Goal: Task Accomplishment & Management: Manage account settings

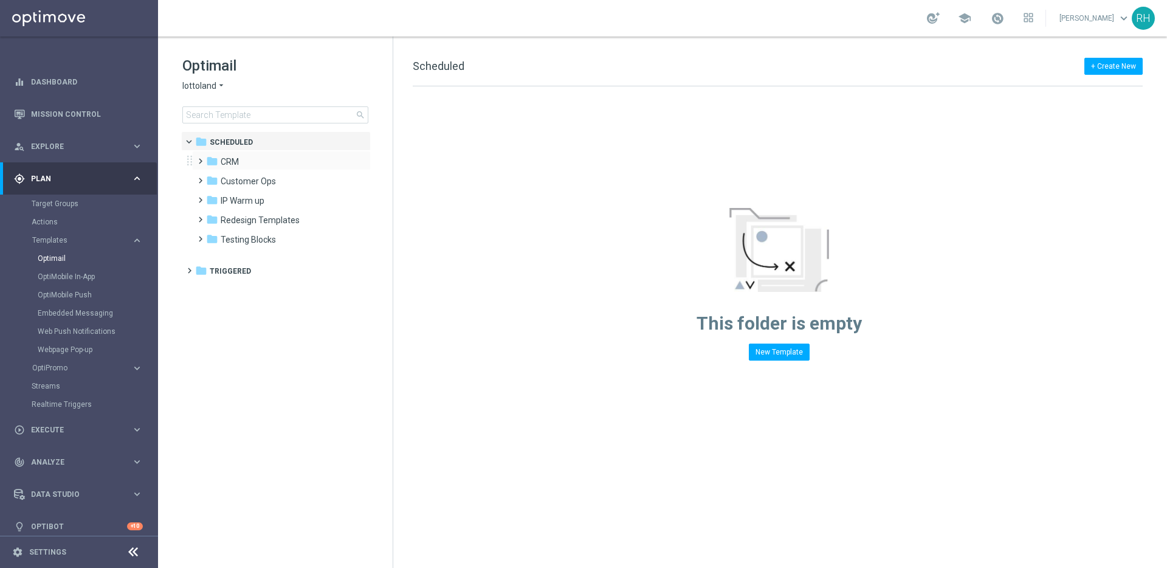
click at [201, 158] on span at bounding box center [197, 155] width 5 height 5
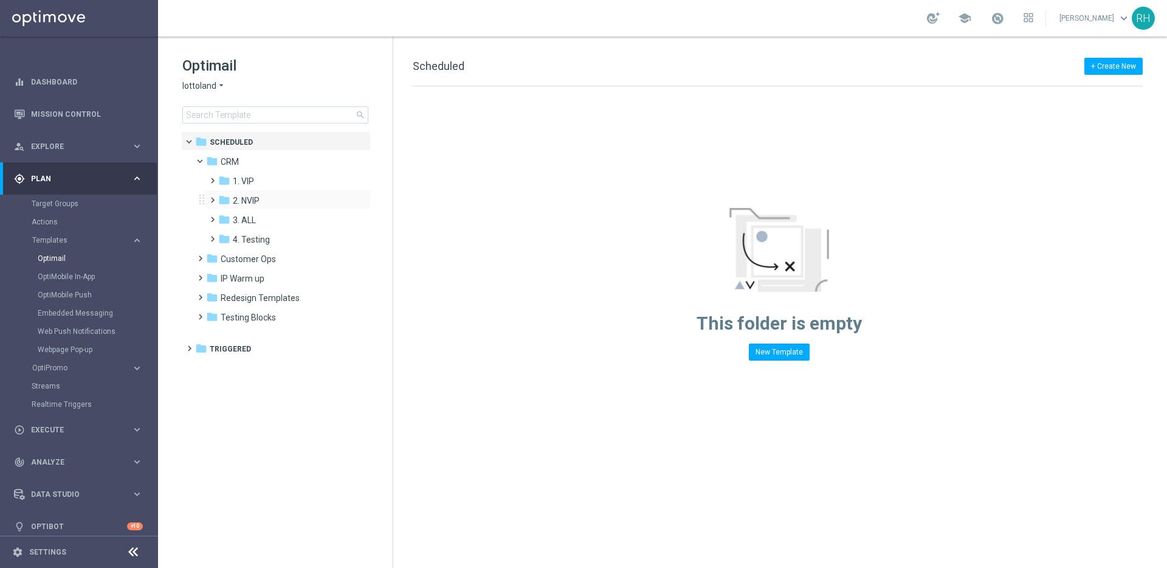
click at [213, 197] on span at bounding box center [209, 194] width 5 height 5
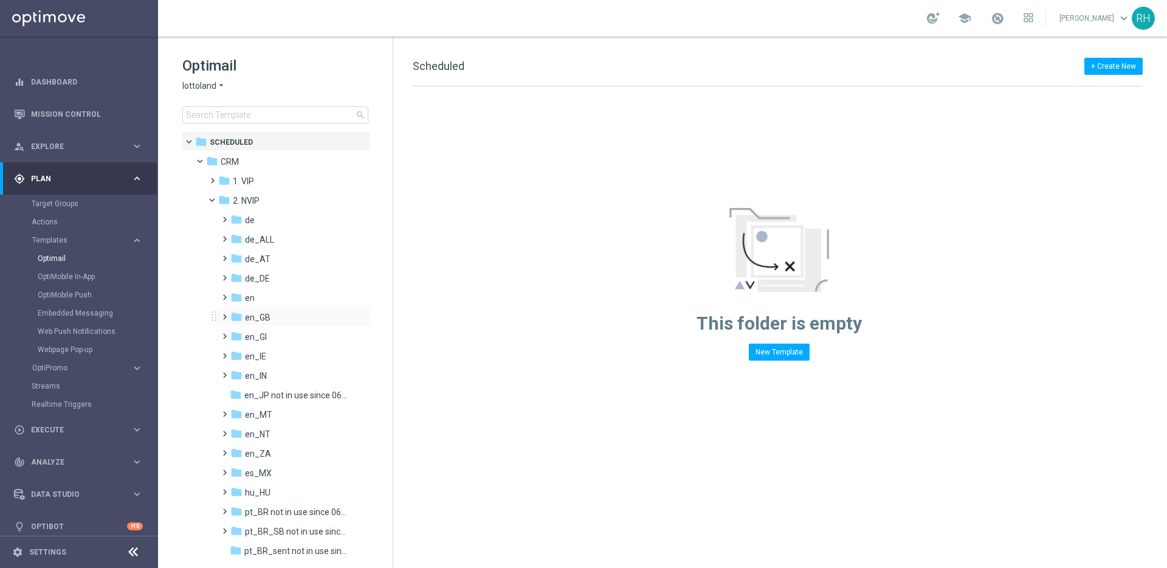
click at [222, 312] on span at bounding box center [222, 311] width 5 height 5
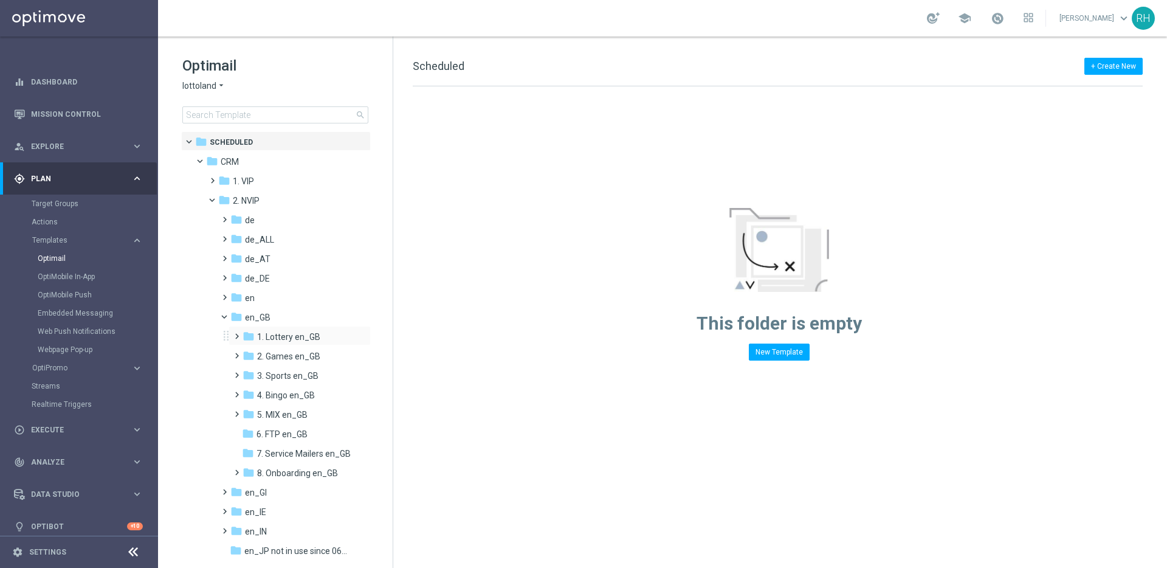
drag, startPoint x: 238, startPoint y: 336, endPoint x: 230, endPoint y: 336, distance: 7.9
click at [237, 333] on span at bounding box center [234, 330] width 5 height 5
click at [260, 373] on icon "folder" at bounding box center [260, 375] width 12 height 12
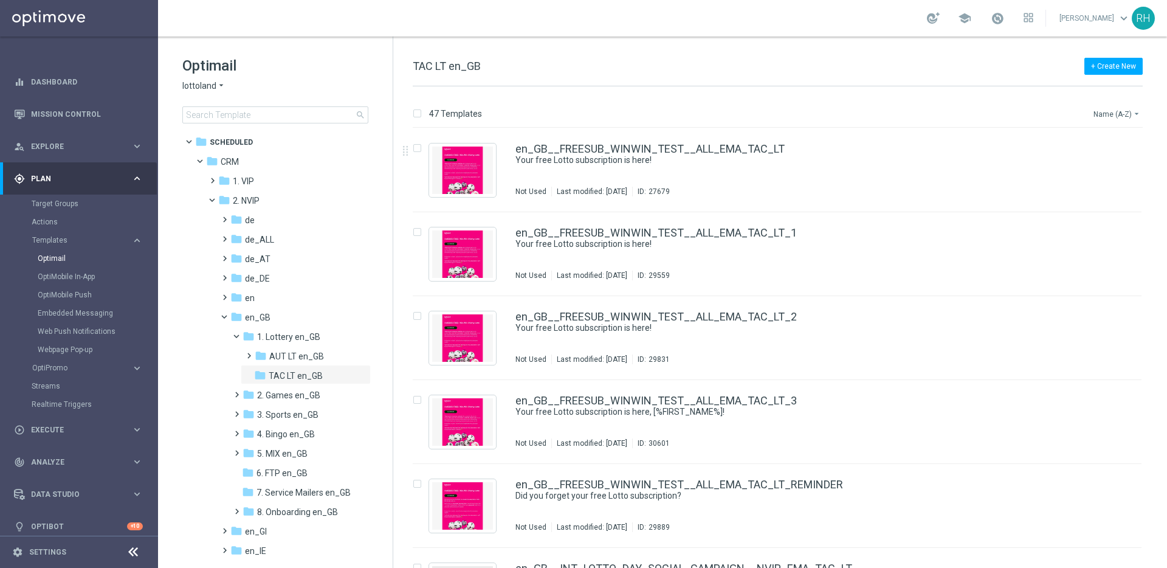
click at [1108, 119] on button "Name (A-Z) arrow_drop_down" at bounding box center [1118, 113] width 50 height 15
click at [1105, 175] on div "Date Modified (Newest)" at bounding box center [1094, 168] width 97 height 17
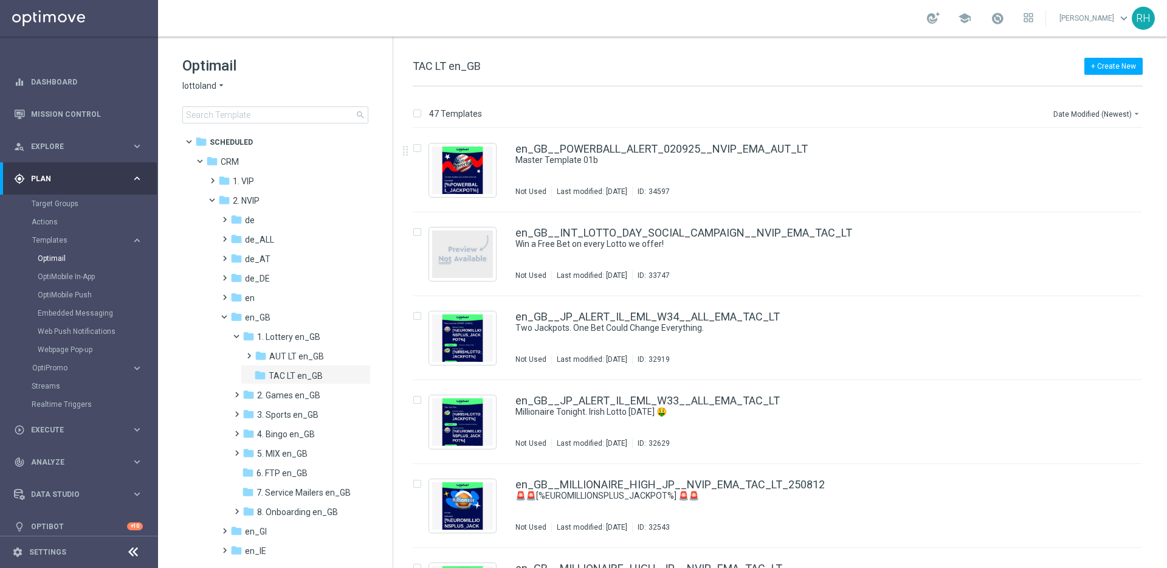
click at [989, 100] on div "47 Templates Date Modified (Newest) arrow_drop_down Drag here to set row groups…" at bounding box center [780, 327] width 774 height 482
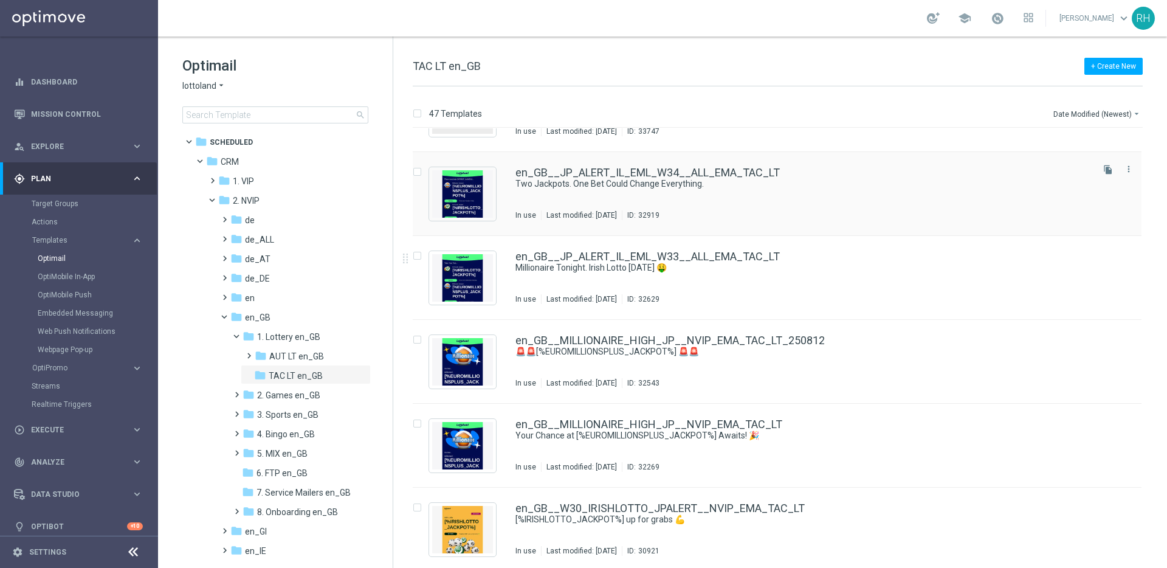
scroll to position [145, 0]
click at [903, 341] on div "en_GB__MILLIONAIRE_HIGH_JP__NVIP_EMA_TAC_LT_250812" at bounding box center [803, 339] width 575 height 11
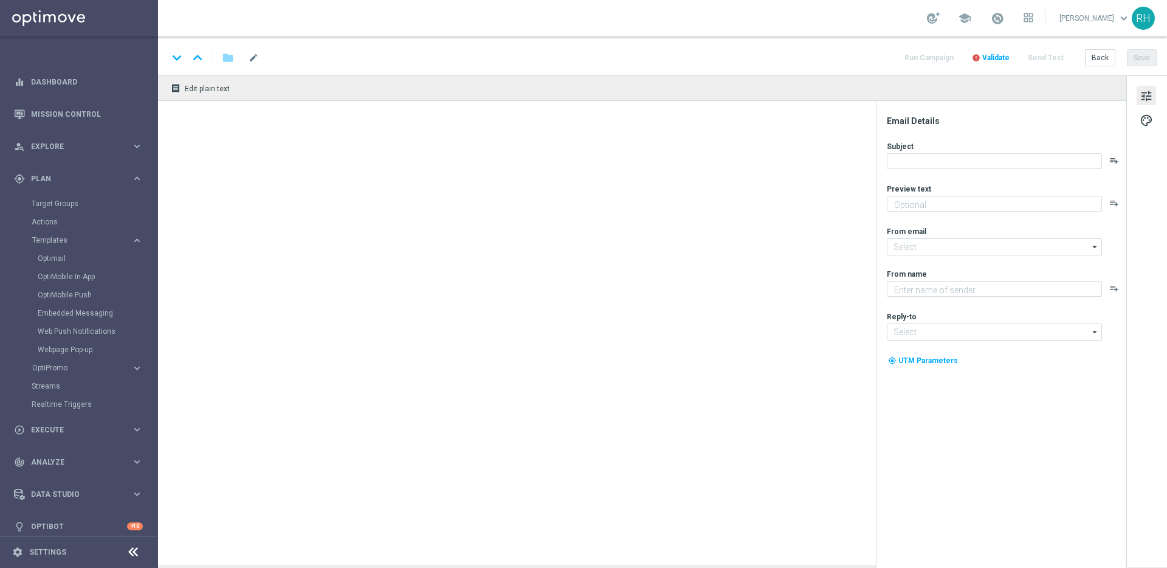
type textarea "[%FIRST_NAME%], could it be yours?"
type textarea "Lottoland"
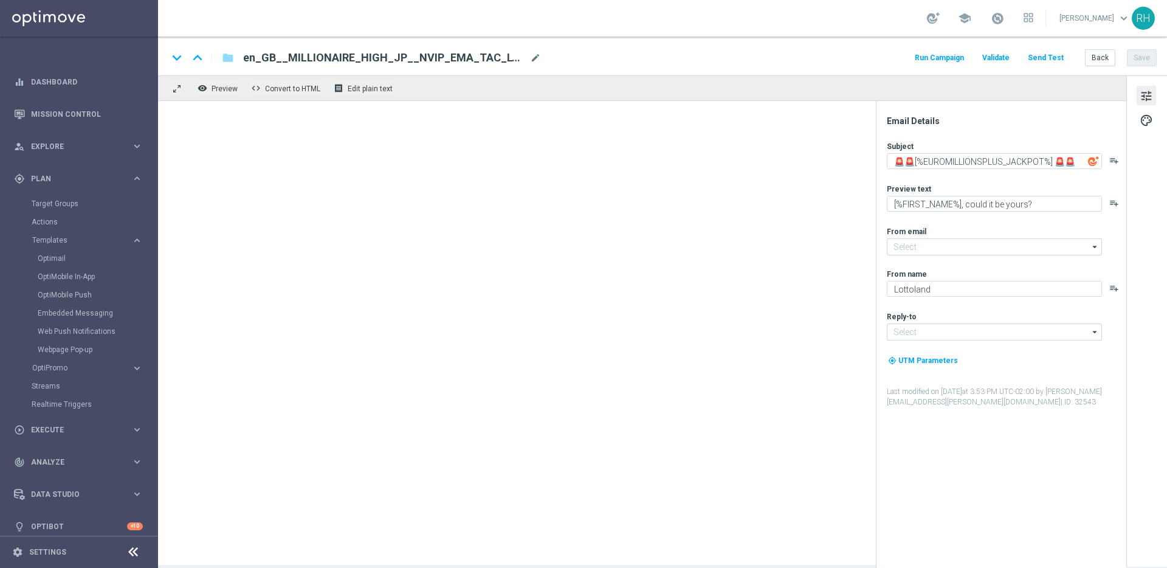
type input "mail@crm.lottoland.com"
type input "support@lottoland.co.uk"
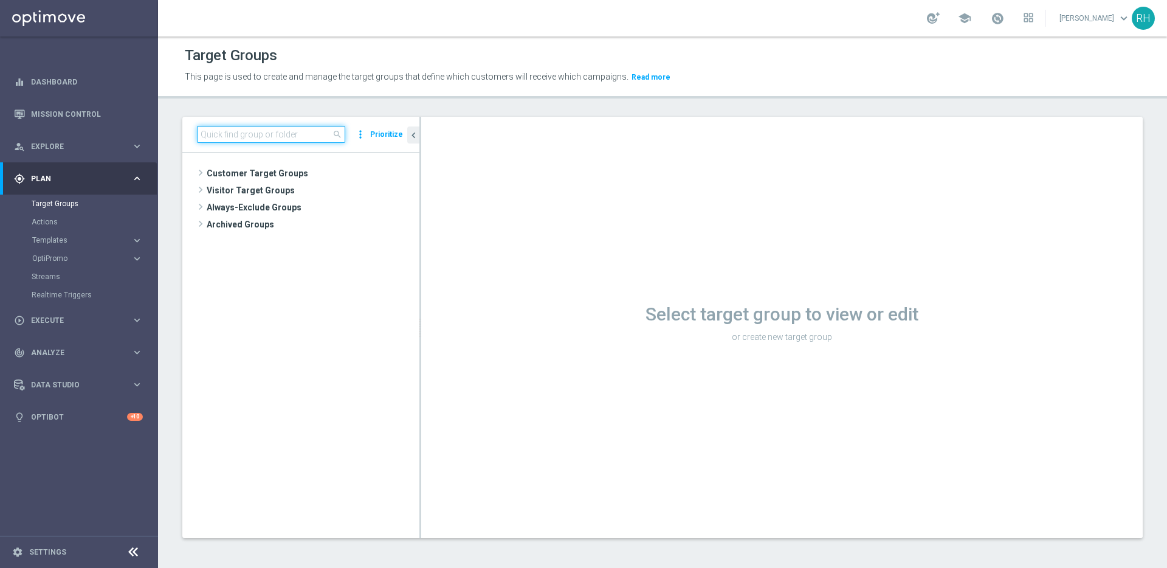
click at [296, 130] on input at bounding box center [271, 134] width 148 height 17
paste input "UK_LOTTO_EMAIL | Irish Lotto, Millionaire >0 This year"
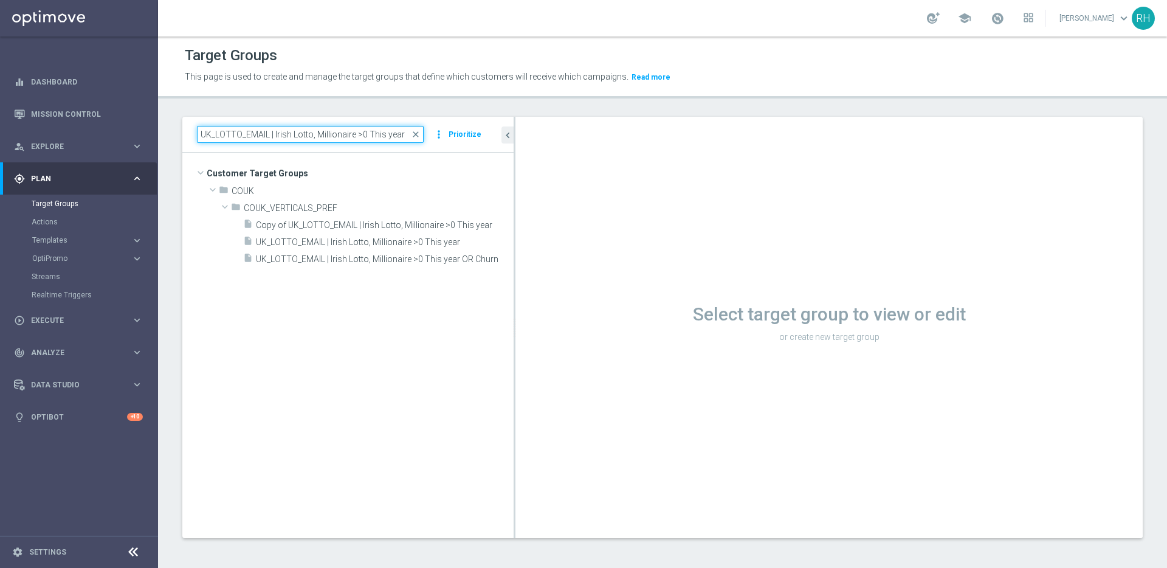
drag, startPoint x: 420, startPoint y: 316, endPoint x: 750, endPoint y: 334, distance: 330.1
click at [750, 334] on as-split "UK_LOTTO_EMAIL | Irish Lotto, Millionaire >0 This year close more_vert Prioriti…" at bounding box center [662, 327] width 961 height 421
type input "UK_LOTTO_EMAIL | Irish Lotto, Millionaire >0 This year"
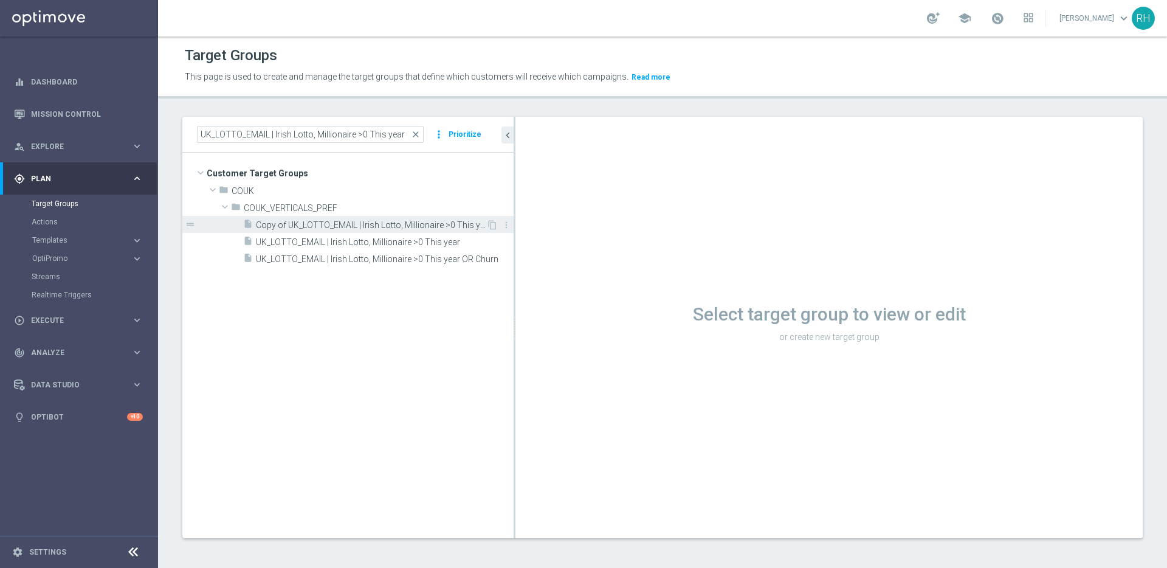
click at [425, 228] on span "Copy of UK_LOTTO_EMAIL | Irish Lotto, Millionaire >0 This year" at bounding box center [371, 225] width 230 height 10
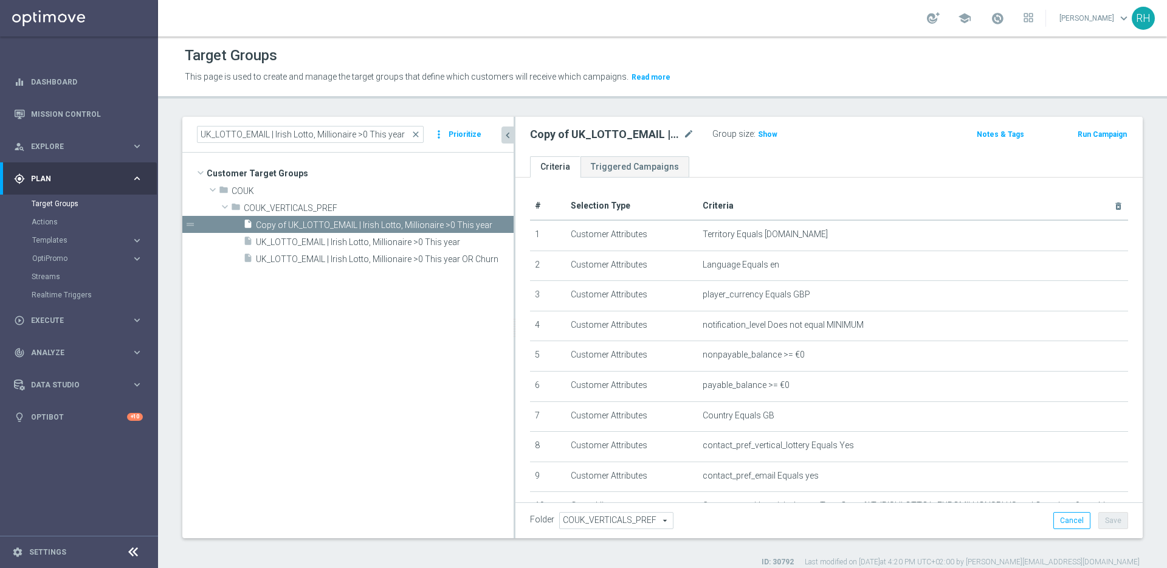
click at [505, 136] on icon "chevron_left" at bounding box center [508, 136] width 12 height 12
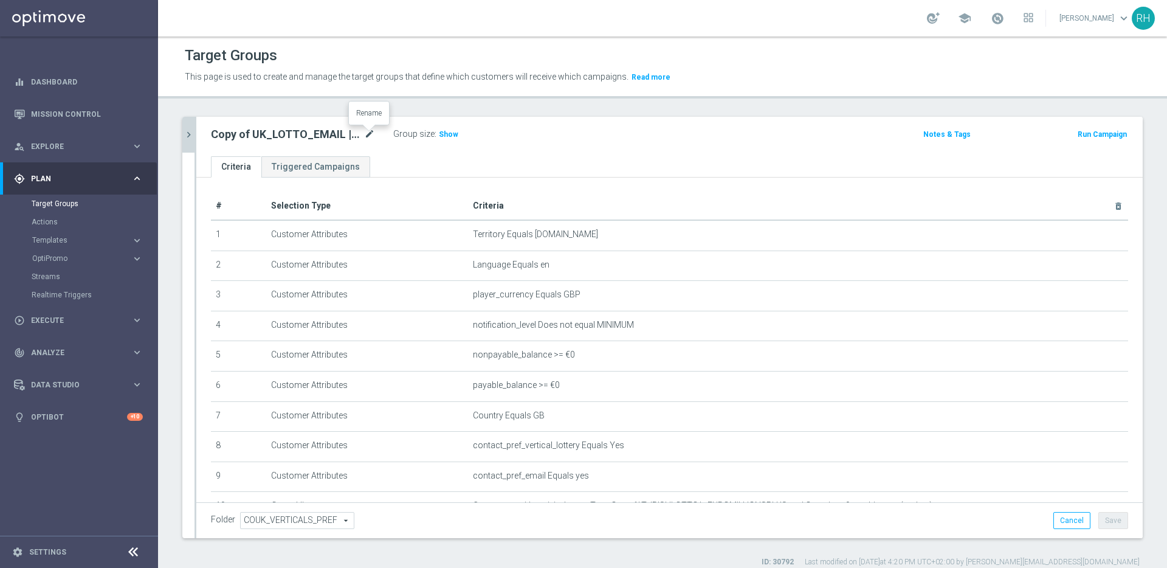
click at [370, 137] on icon "mode_edit" at bounding box center [369, 134] width 11 height 15
click at [327, 132] on input "Copy of UK_LOTTO_EMAIL | Irish Lotto, Millionaire >0 This year" at bounding box center [293, 135] width 164 height 17
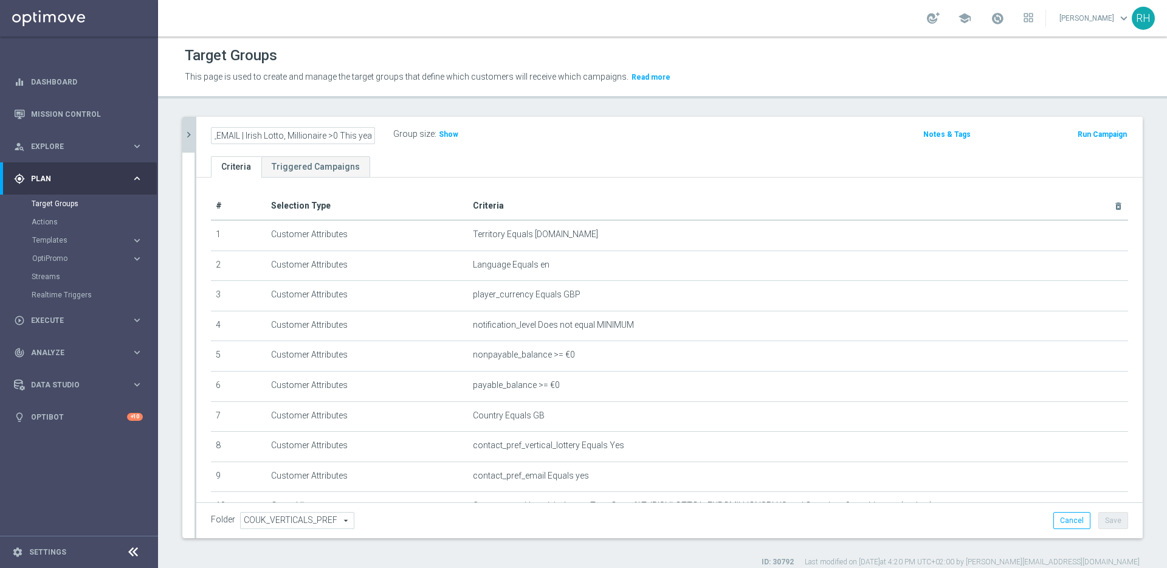
click at [495, 99] on div "Target Groups This page is used to create and manage the target groups that def…" at bounding box center [662, 301] width 1009 height 531
drag, startPoint x: 289, startPoint y: 135, endPoint x: 325, endPoint y: 140, distance: 36.2
click at [325, 140] on input "UK_LOTTO_EMAIL | Irish Lotto, Millionaire >0 This year" at bounding box center [293, 135] width 164 height 17
click at [331, 135] on input "UK_LOTTO_EMAIL | PowerBall >0 This year" at bounding box center [293, 135] width 164 height 17
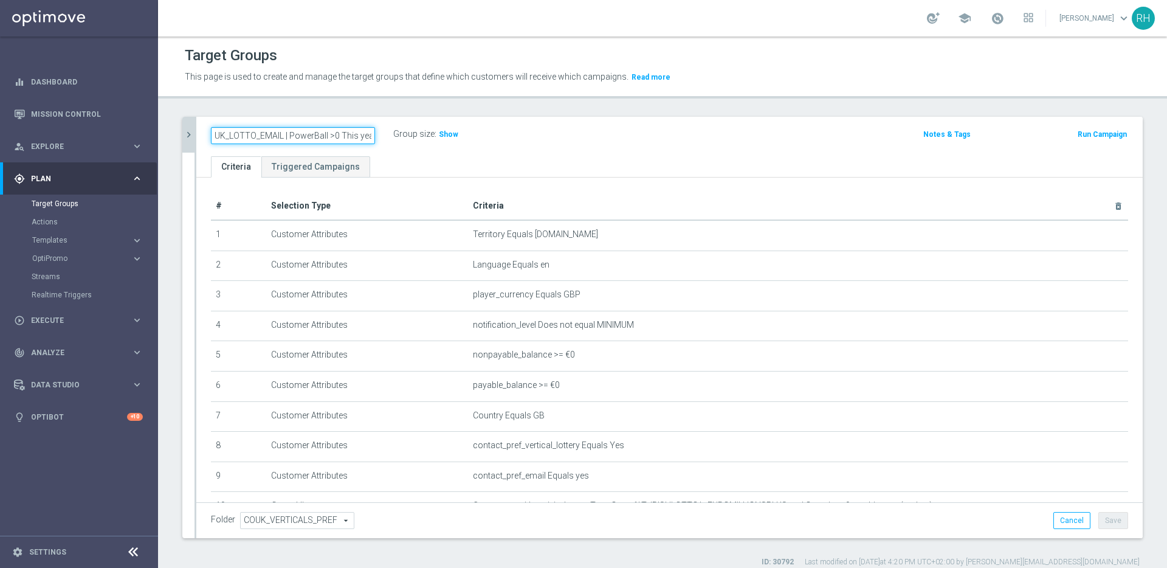
scroll to position [0, 2]
drag, startPoint x: 337, startPoint y: 136, endPoint x: 409, endPoint y: 136, distance: 71.1
click at [408, 136] on div "UK_LOTTO_EMAIL | PowerBall >0 This year Group size : Show" at bounding box center [514, 135] width 624 height 18
type input "UK_LOTTO_EMAIL | PowerBall > 0"
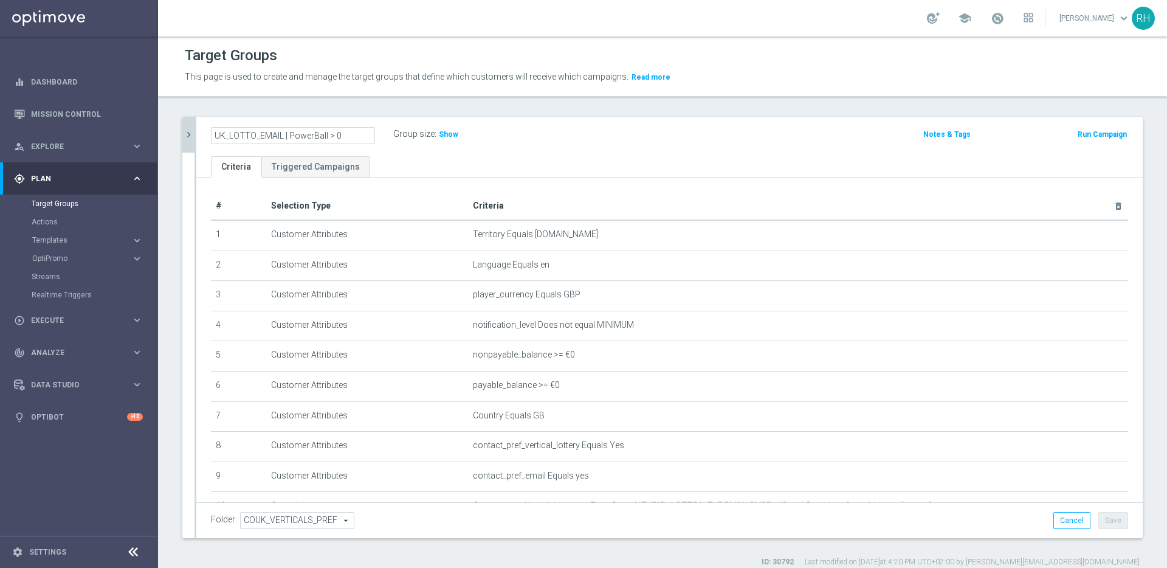
click at [660, 117] on div "UK_LOTTO_EMAIL | PowerBall > 0 Group size : Show Notes & Tags Run Campaign" at bounding box center [669, 137] width 947 height 40
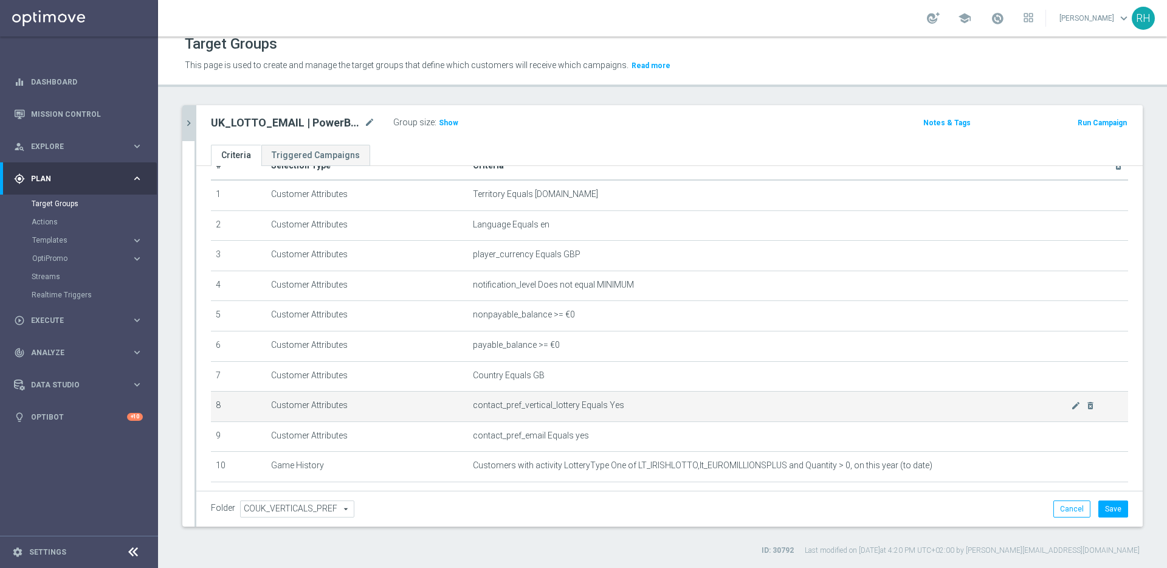
scroll to position [88, 0]
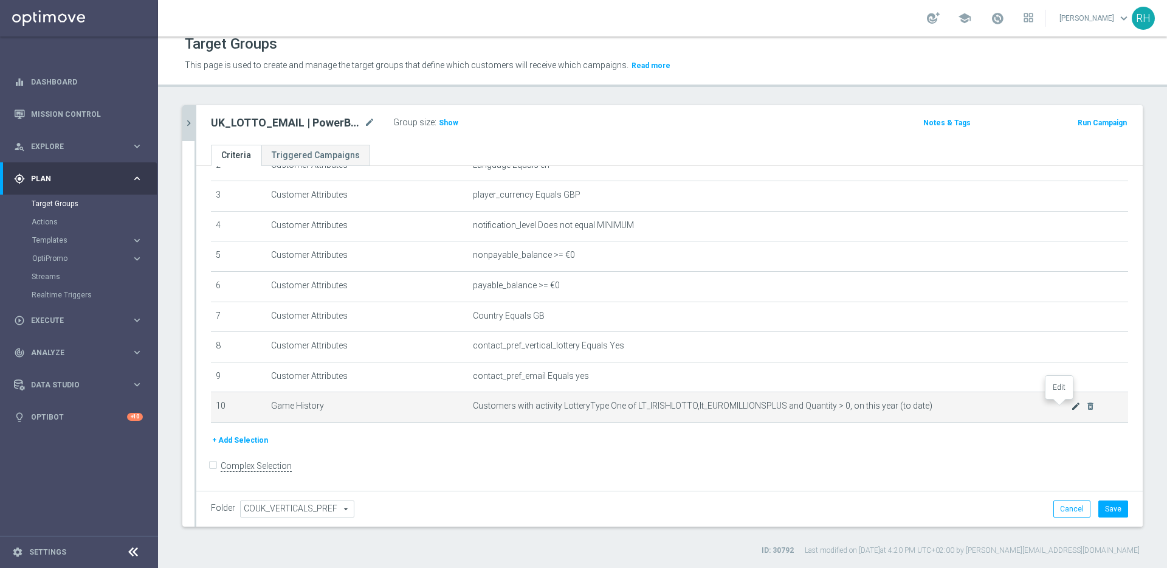
click at [1071, 408] on icon "mode_edit" at bounding box center [1076, 406] width 10 height 10
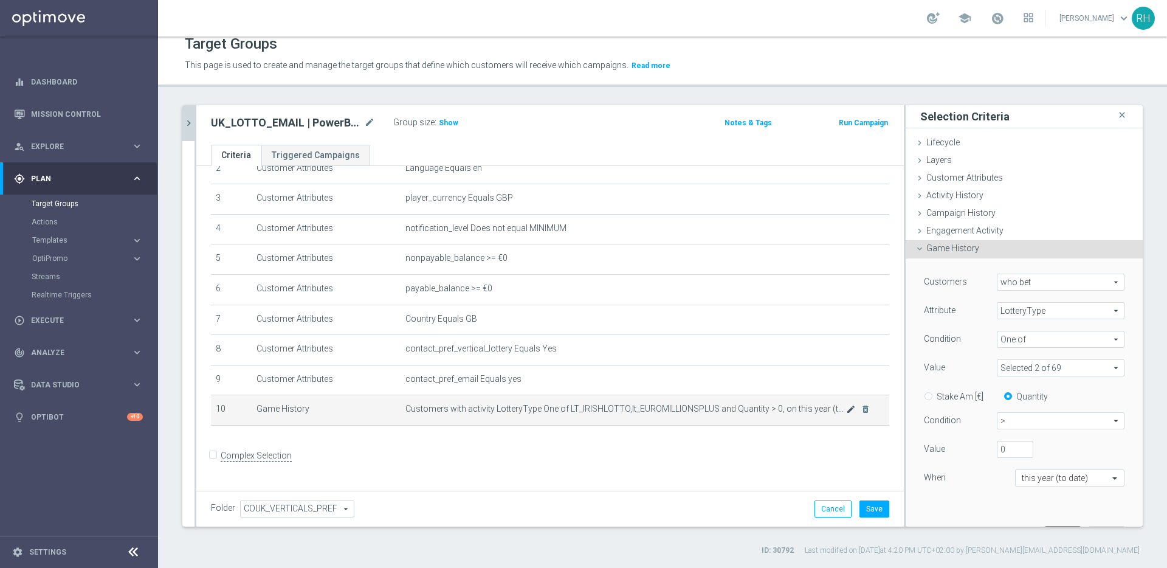
scroll to position [75, 0]
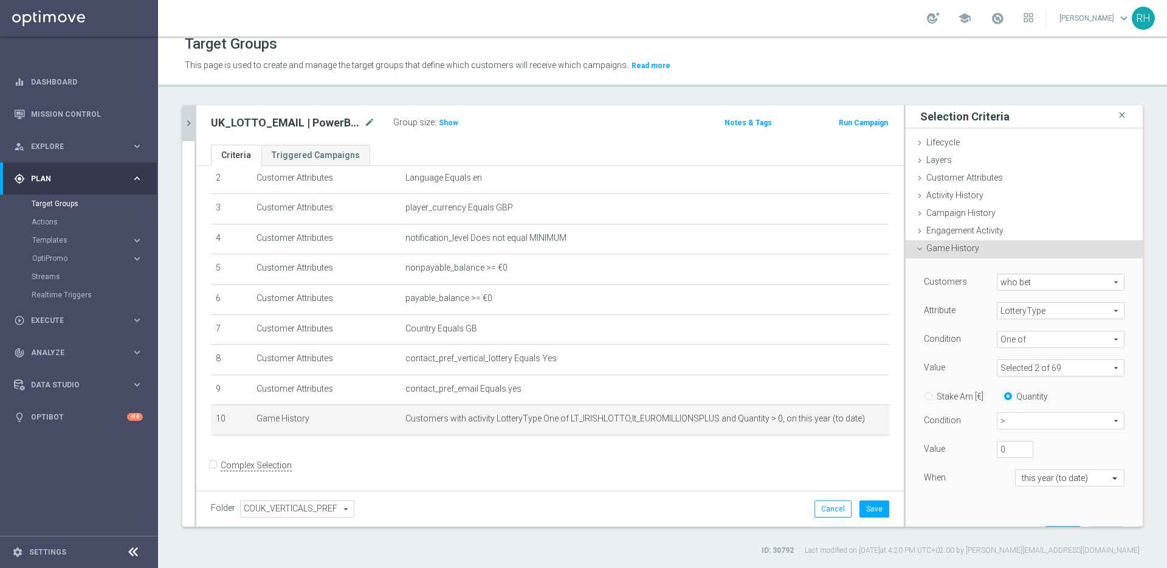
click at [1045, 372] on span at bounding box center [1061, 368] width 126 height 16
click at [1002, 392] on input "Show Selected" at bounding box center [1006, 394] width 8 height 8
checkbox input "true"
click at [1002, 392] on input "Show Selected" at bounding box center [1006, 394] width 8 height 8
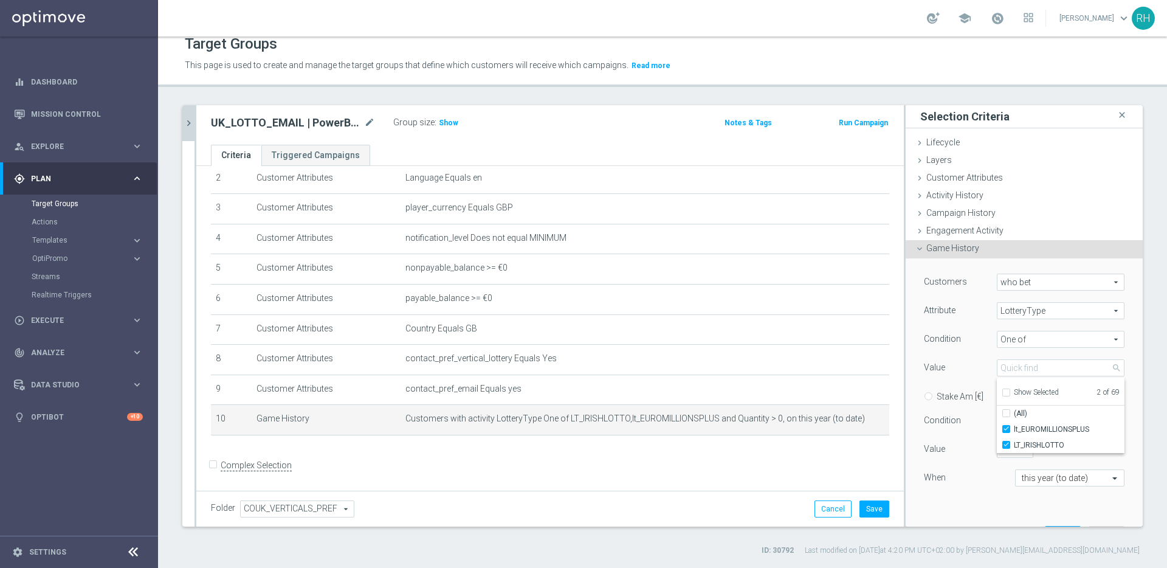
checkbox input "false"
click at [1006, 416] on input "(All)" at bounding box center [1010, 414] width 8 height 8
checkbox input "true"
type input "Selected 69 of 69"
checkbox input "true"
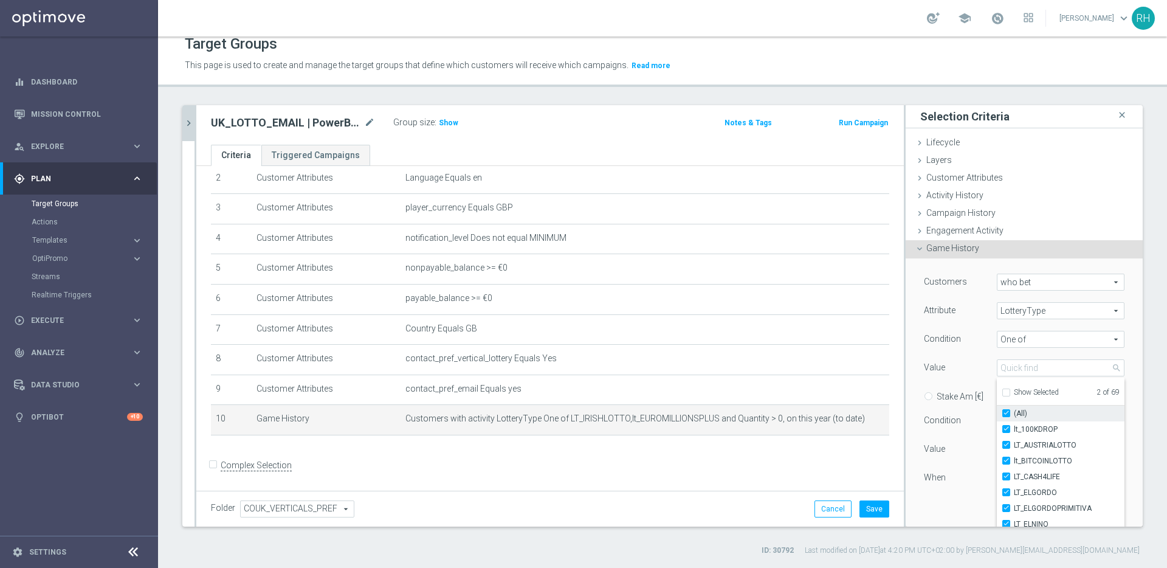
checkbox input "true"
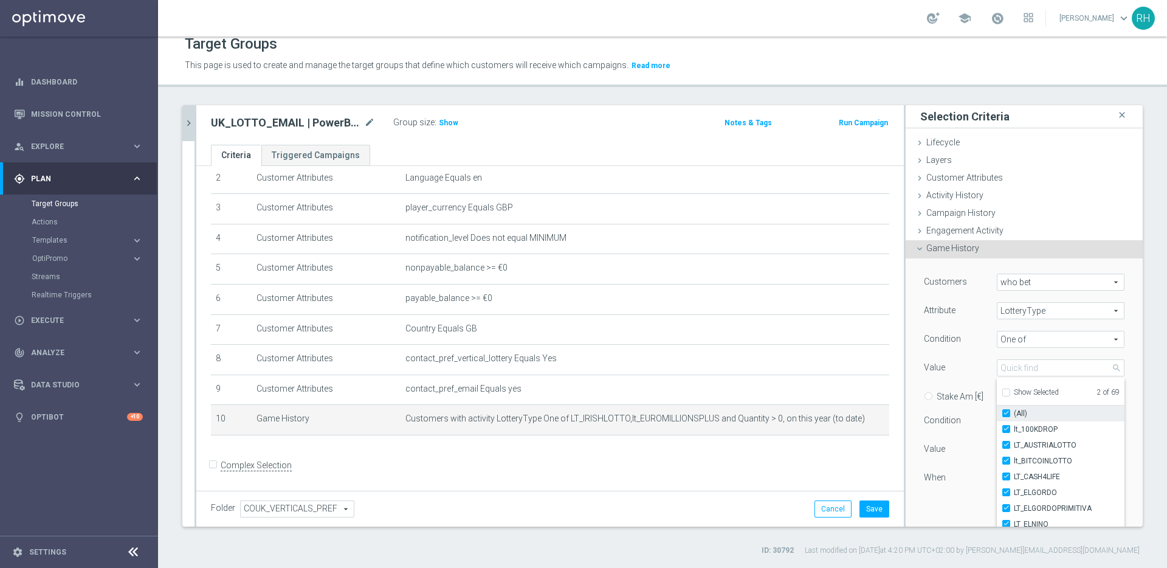
checkbox input "true"
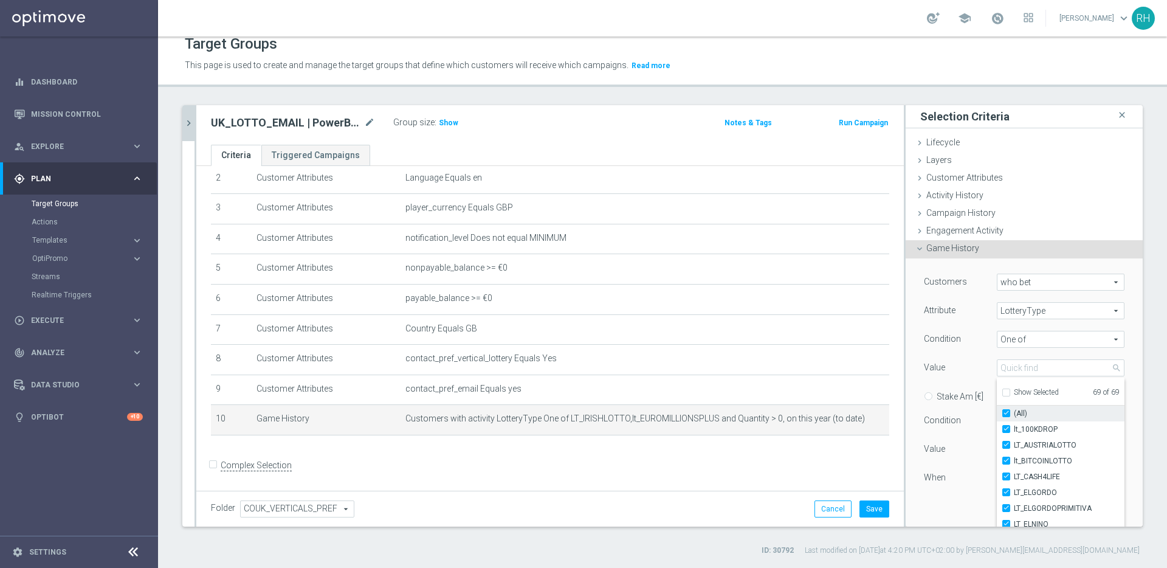
click at [1006, 416] on input "(All)" at bounding box center [1010, 414] width 8 height 8
checkbox input "false"
type input "Select"
checkbox input "false"
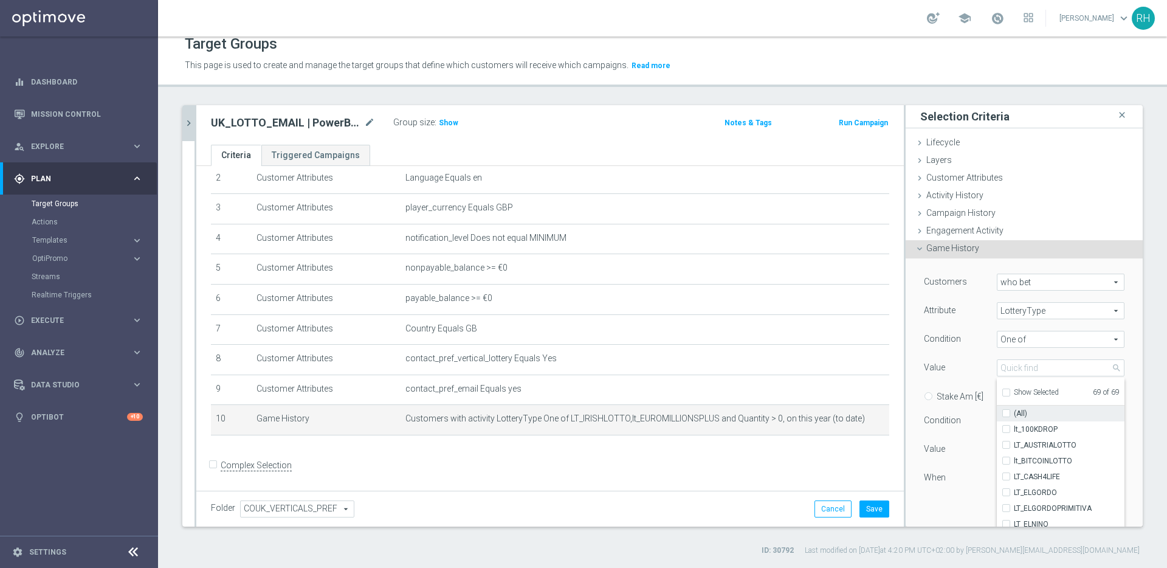
checkbox input "false"
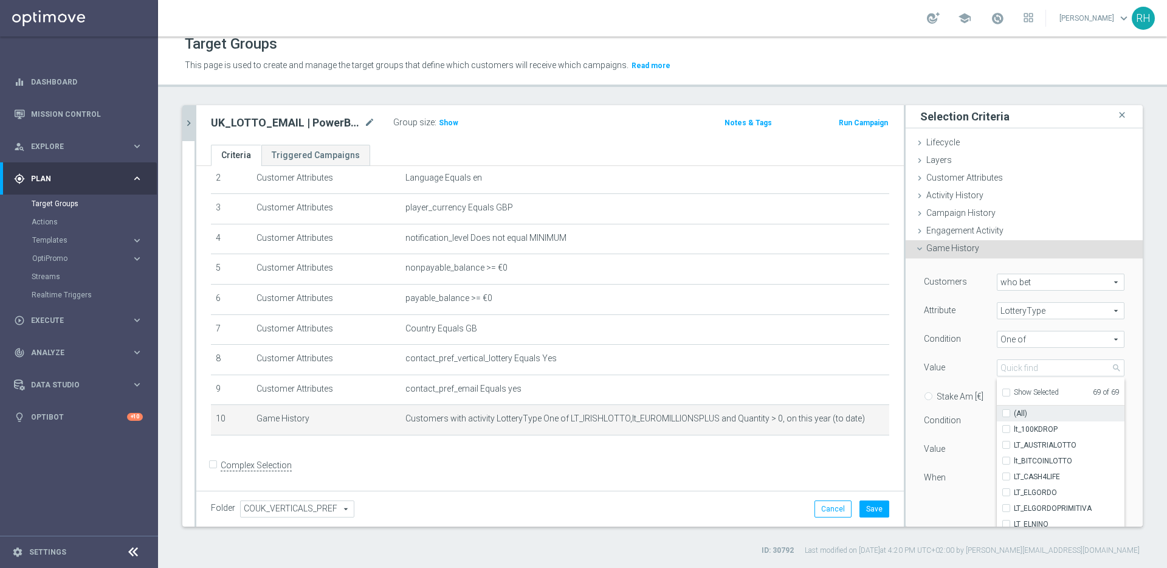
checkbox input "false"
click at [1005, 373] on input "search" at bounding box center [1061, 367] width 128 height 17
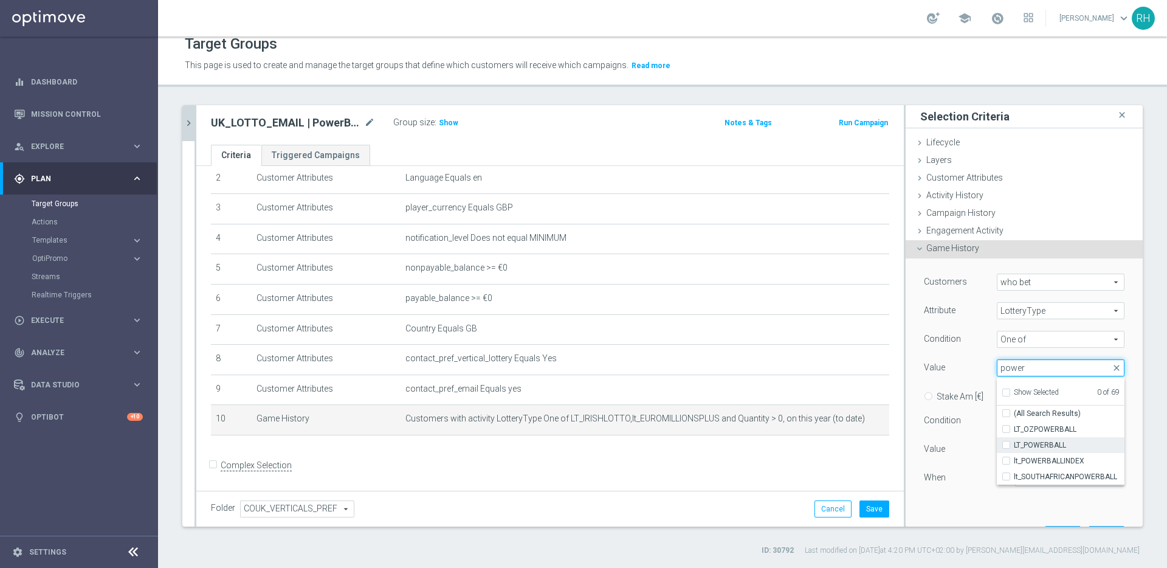
type input "power"
click at [1014, 445] on label "LT_POWERBALL" at bounding box center [1069, 445] width 111 height 16
click at [1006, 445] on input "LT_POWERBALL" at bounding box center [1010, 445] width 8 height 8
checkbox input "true"
type input "LT_POWERBALL"
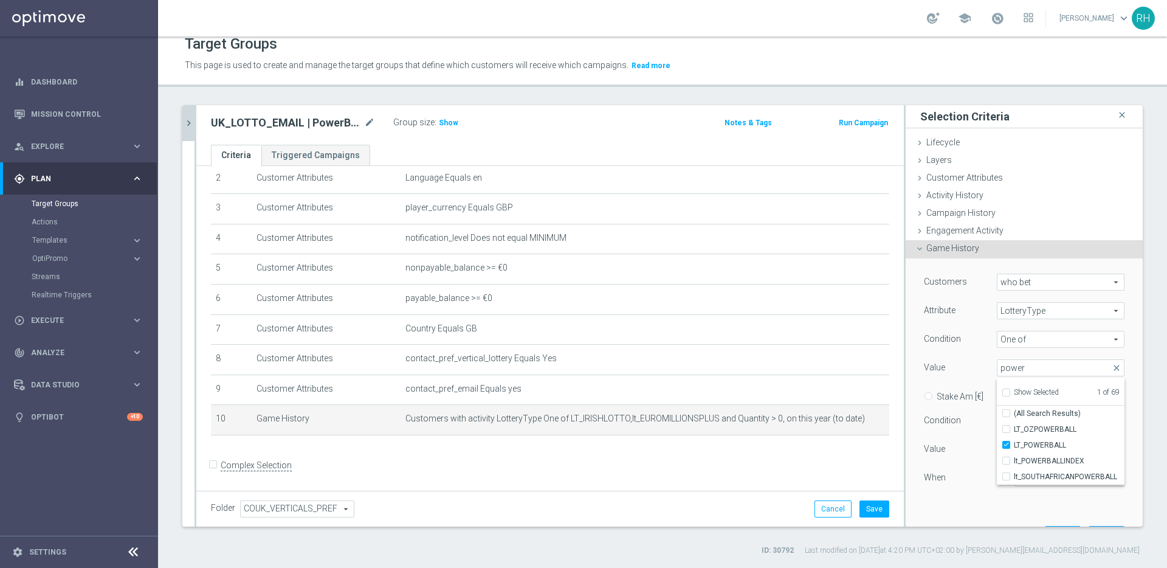
click at [1140, 264] on div "UK_LOTTO_EMAIL | Irish Lotto, Millionaire >0 This year close more_vert Prioriti…" at bounding box center [662, 330] width 1009 height 451
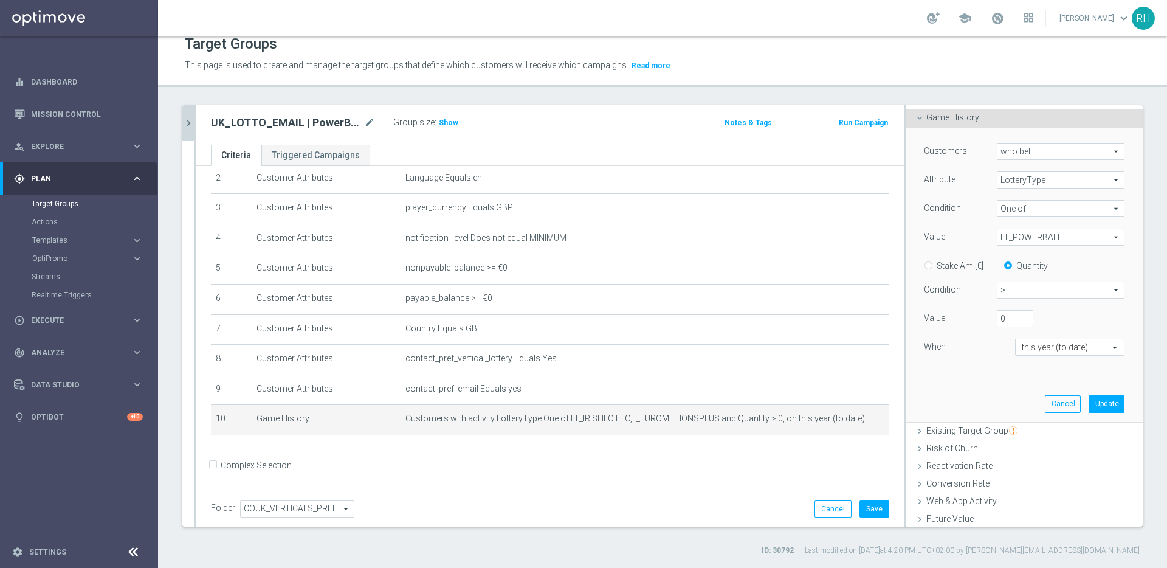
scroll to position [133, 0]
click at [937, 266] on label "Stake Am [€]" at bounding box center [960, 263] width 47 height 11
click at [927, 266] on input "Stake Am [€]" at bounding box center [931, 262] width 8 height 8
radio input "true"
click at [1109, 349] on span at bounding box center [1116, 345] width 15 height 11
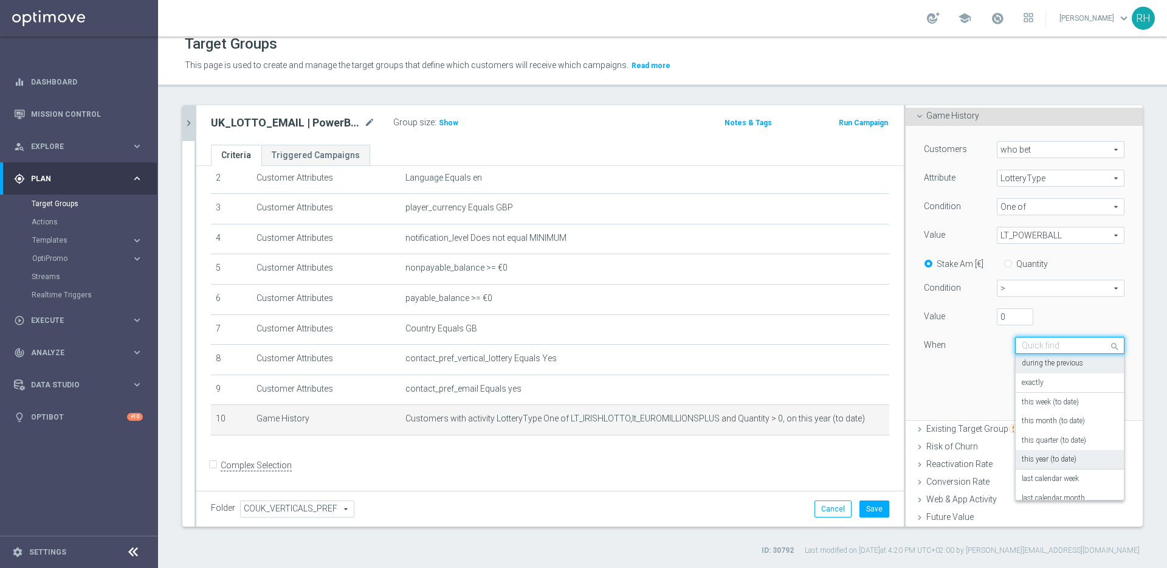
click at [949, 379] on div "Customers who bet who bet arrow_drop_down search Attribute LotteryType LotteryT…" at bounding box center [1024, 273] width 219 height 294
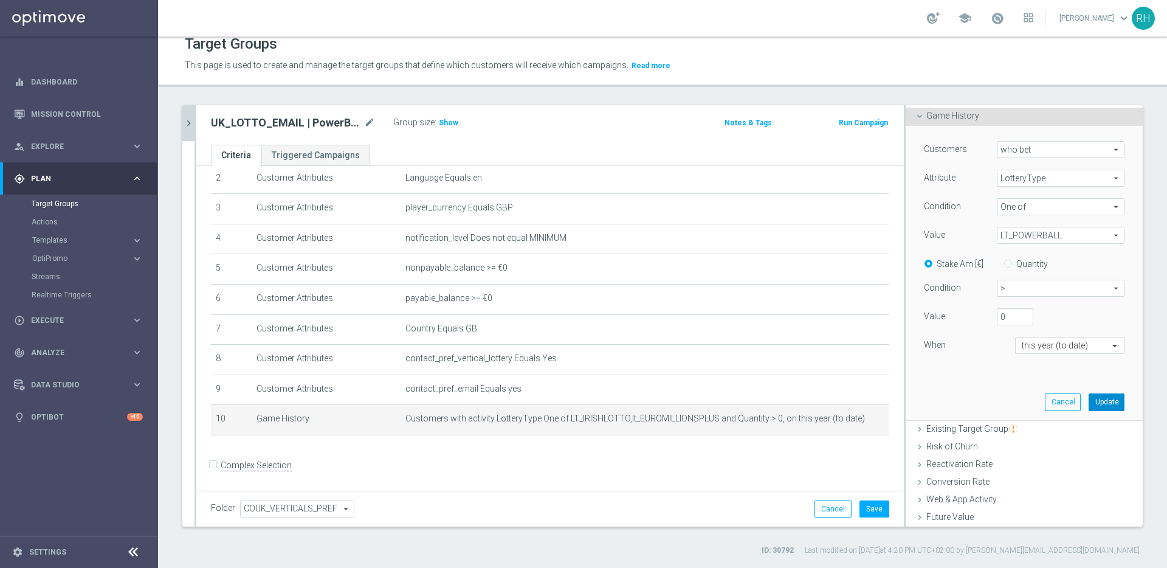
click at [1101, 396] on button "Update" at bounding box center [1107, 401] width 36 height 17
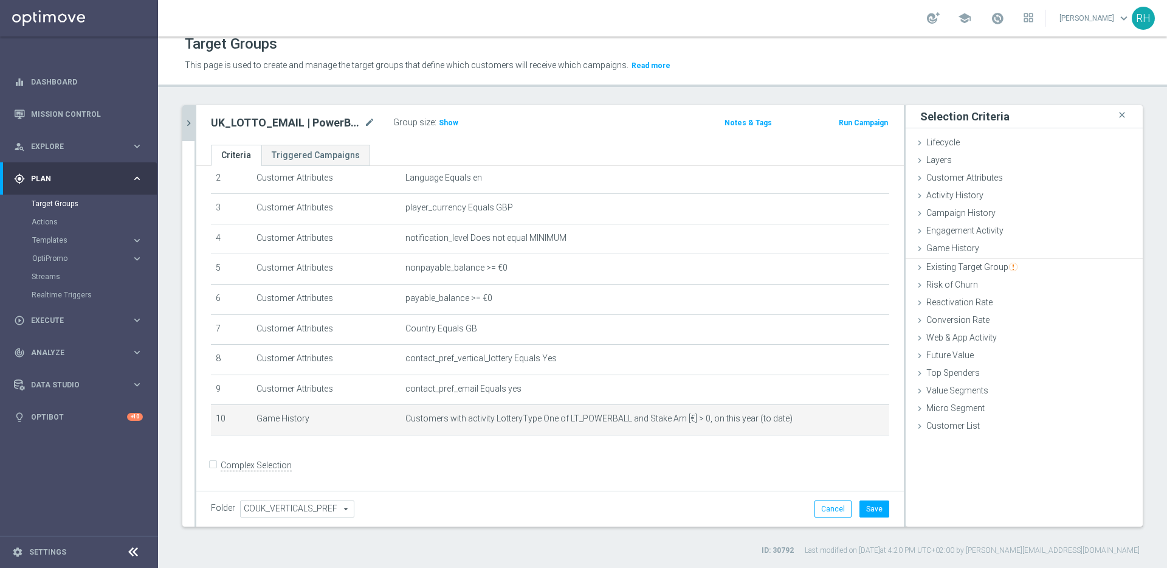
scroll to position [0, 0]
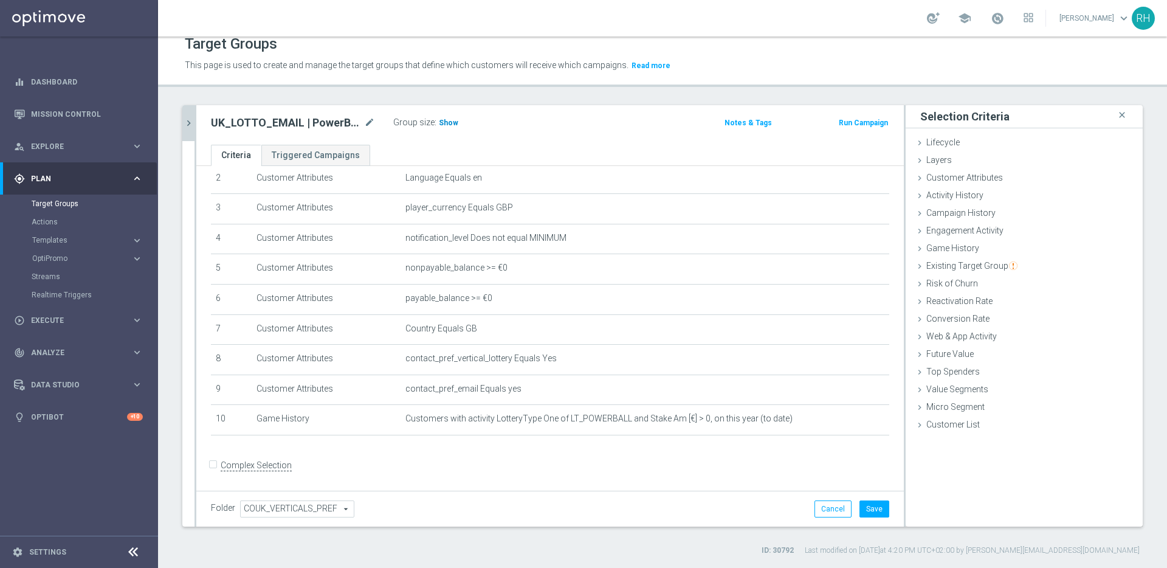
click at [448, 122] on span "Show" at bounding box center [448, 123] width 19 height 9
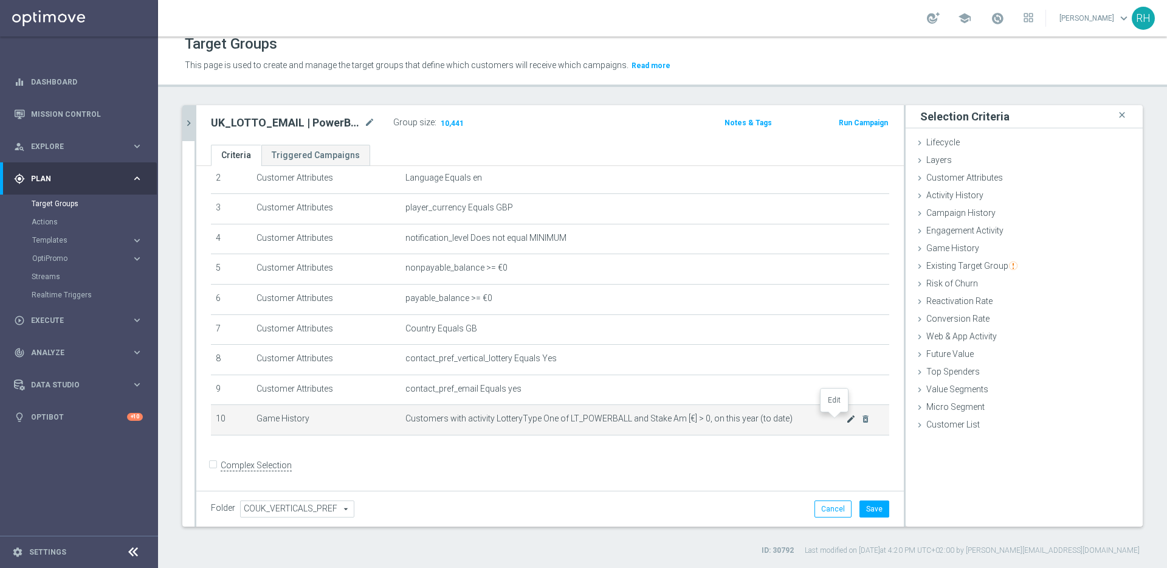
click at [846, 421] on icon "mode_edit" at bounding box center [851, 419] width 10 height 10
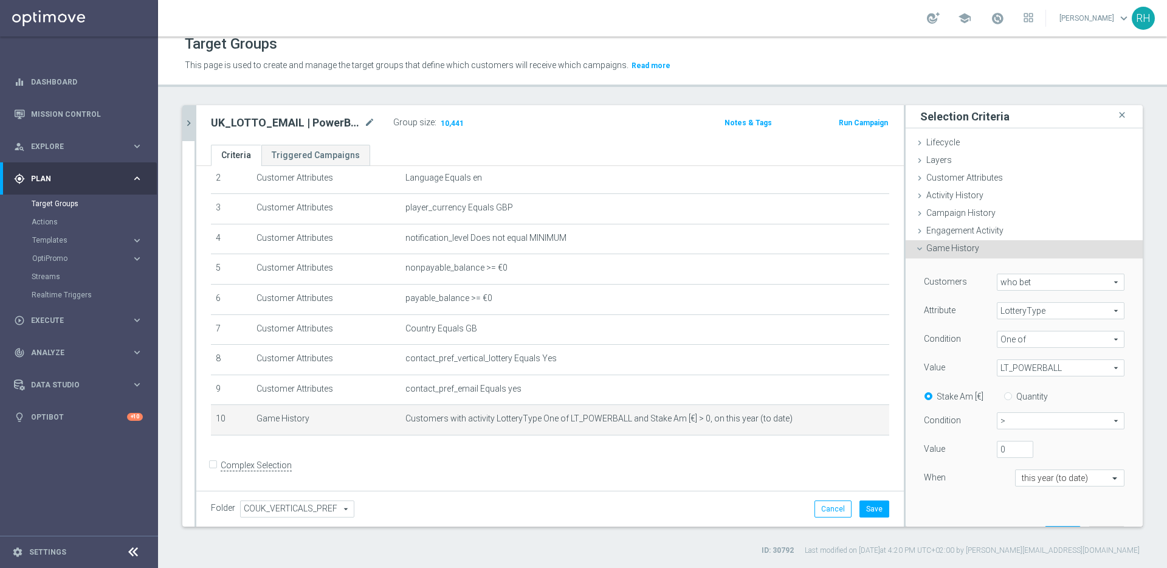
scroll to position [81, 0]
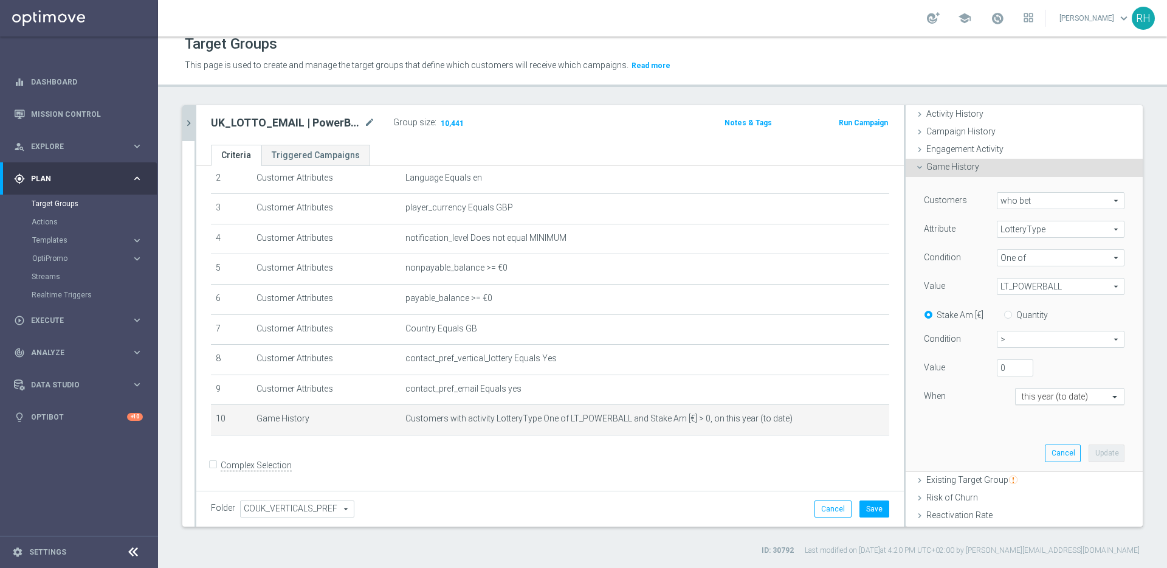
click at [1059, 399] on input "text" at bounding box center [1058, 397] width 72 height 11
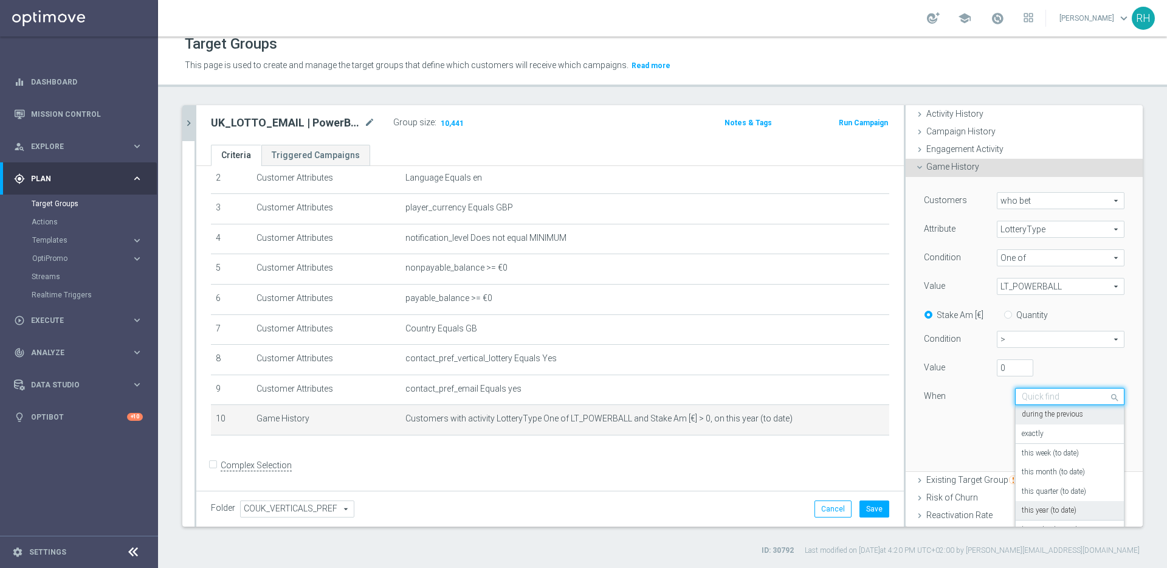
click at [1058, 411] on label "during the previous" at bounding box center [1052, 415] width 61 height 10
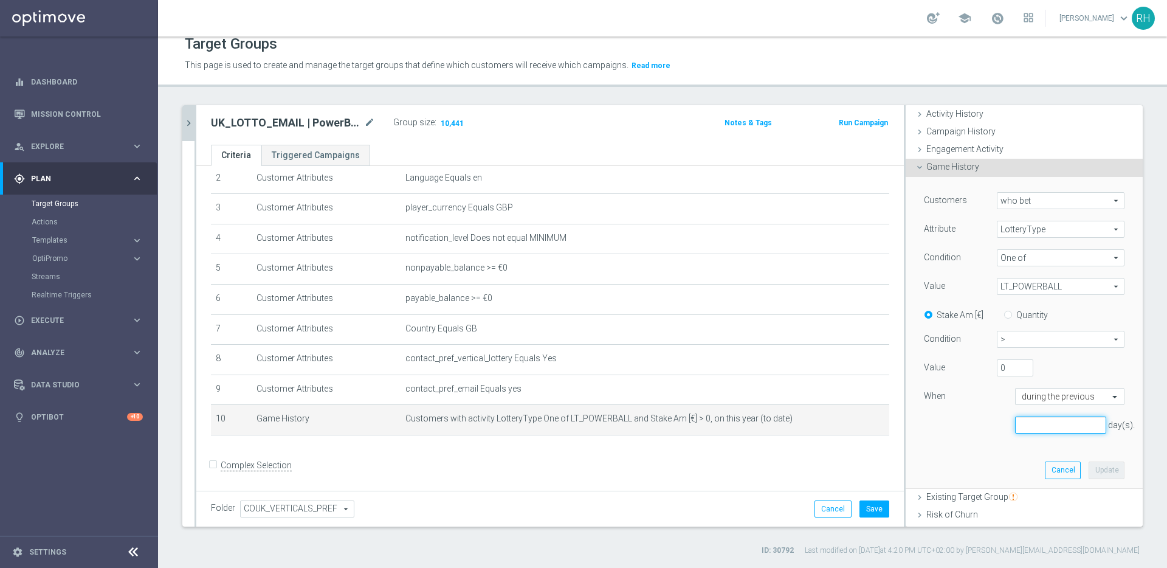
click at [1054, 427] on input "number" at bounding box center [1060, 425] width 91 height 17
type input "800"
click at [1101, 467] on button "Update" at bounding box center [1107, 470] width 36 height 17
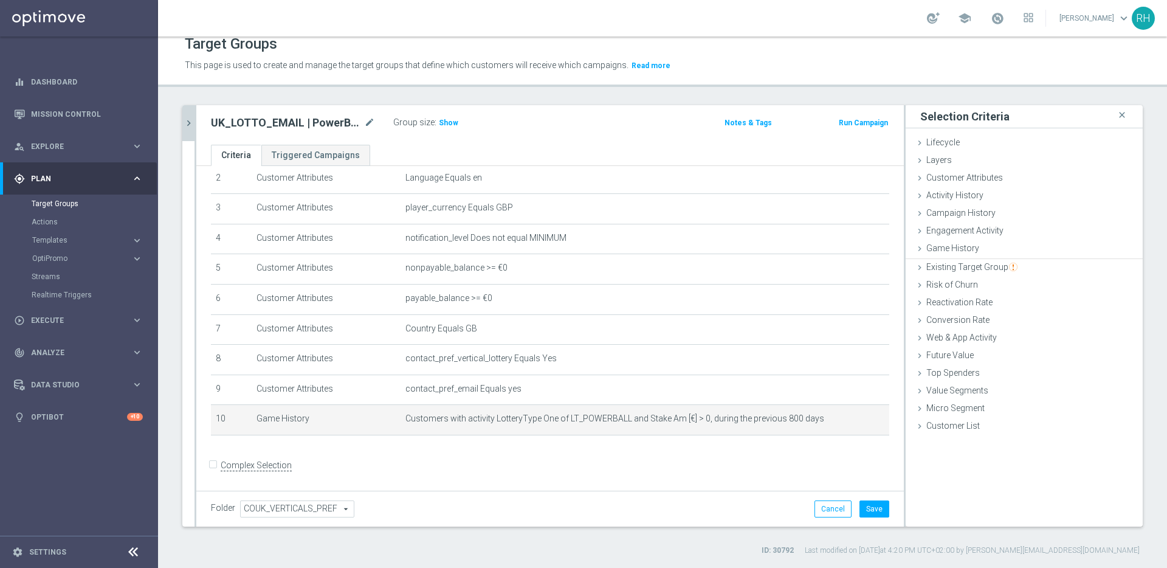
scroll to position [0, 0]
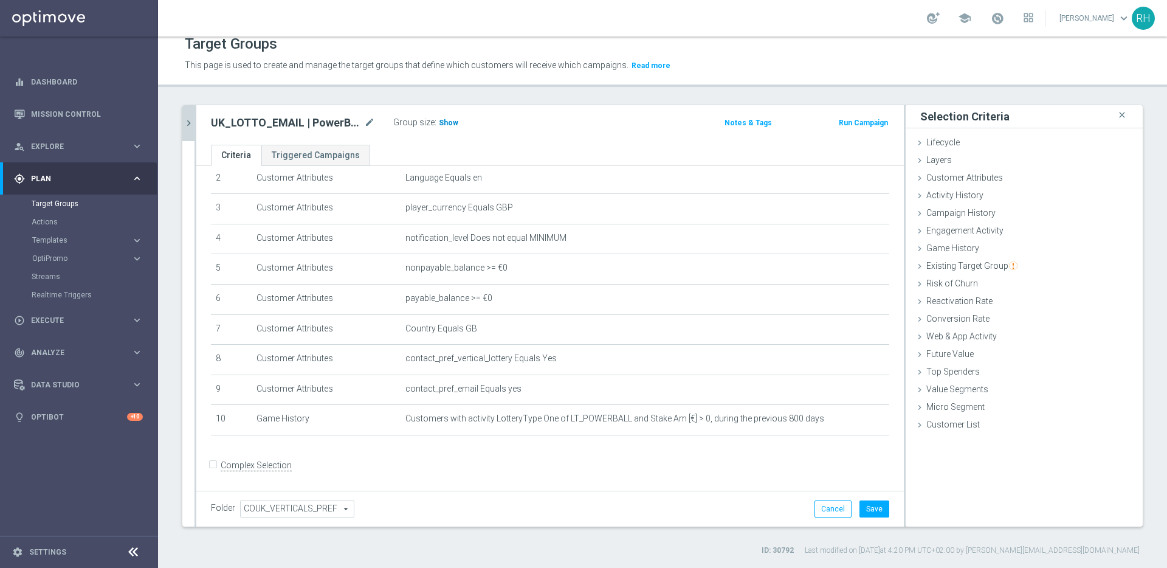
click at [439, 124] on span "Show" at bounding box center [448, 123] width 19 height 9
click at [567, 117] on div "UK_LOTTO_EMAIL | PowerBall > 0 mode_edit Group size : Show Calculating…" at bounding box center [434, 122] width 465 height 17
click at [589, 125] on div "UK_LOTTO_EMAIL | PowerBall > 0 mode_edit Group size : Show Calculating…" at bounding box center [434, 122] width 465 height 17
click at [589, 125] on div "UK_LOTTO_EMAIL | PowerBall > 0 mode_edit Group size : 23,273" at bounding box center [434, 123] width 465 height 19
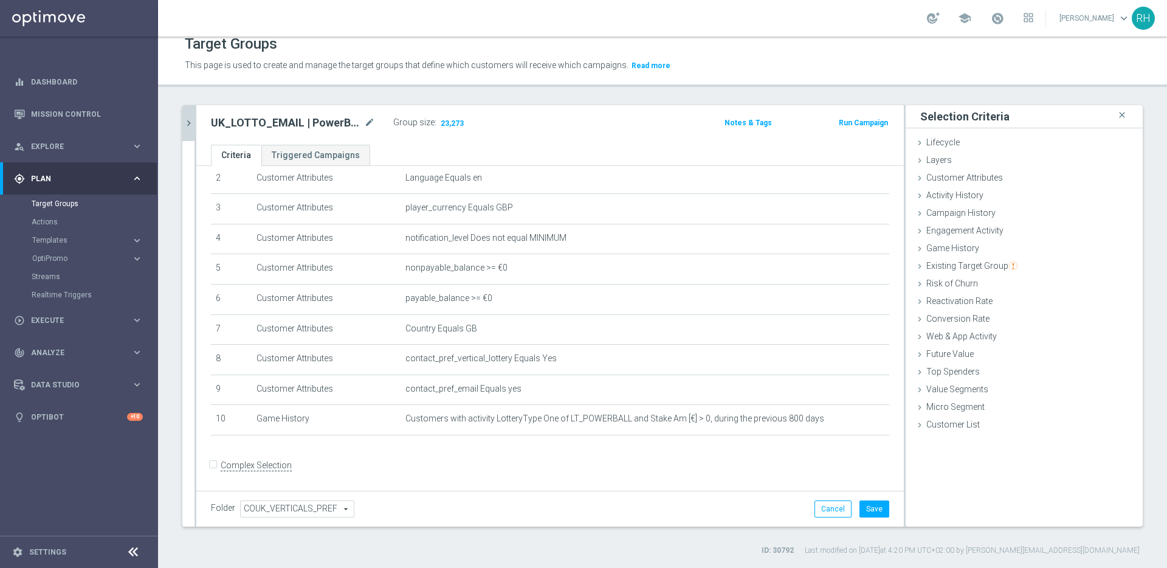
click at [363, 127] on div "UK_LOTTO_EMAIL | PowerBall > 0 mode_edit" at bounding box center [293, 123] width 164 height 15
click at [365, 125] on icon "mode_edit" at bounding box center [369, 123] width 11 height 15
click at [365, 125] on input "UK_LOTTO_EMAIL | PowerBall > 0" at bounding box center [293, 124] width 164 height 17
type input "UK_LOTTO_EMAIL | PowerBall > 0 Lifetime"
click at [555, 104] on div "Target Groups This page is used to create and manage the target groups that def…" at bounding box center [662, 301] width 1009 height 531
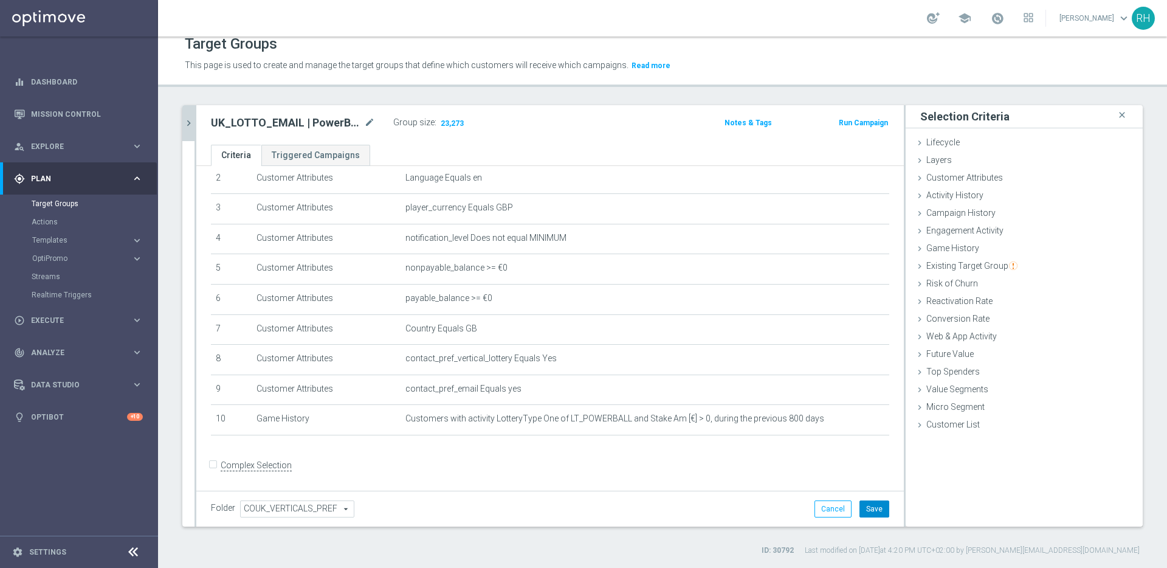
click at [868, 513] on button "Save" at bounding box center [875, 508] width 30 height 17
click at [291, 122] on h2 "UK_LOTTO_EMAIL | PowerBall > 0 Lifetime" at bounding box center [286, 123] width 151 height 15
copy div "UK_LOTTO_EMAIL | PowerBall > 0 Lifetime"
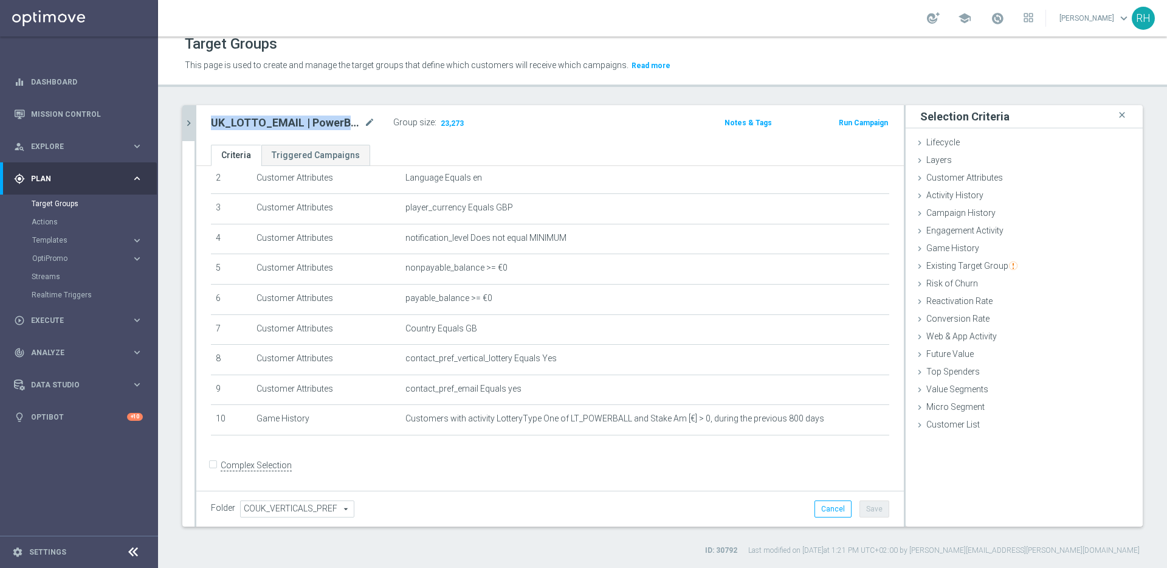
copy div "UK_LOTTO_EMAIL | PowerBall > 0 Lifetime"
